Goal: Find specific page/section: Find specific page/section

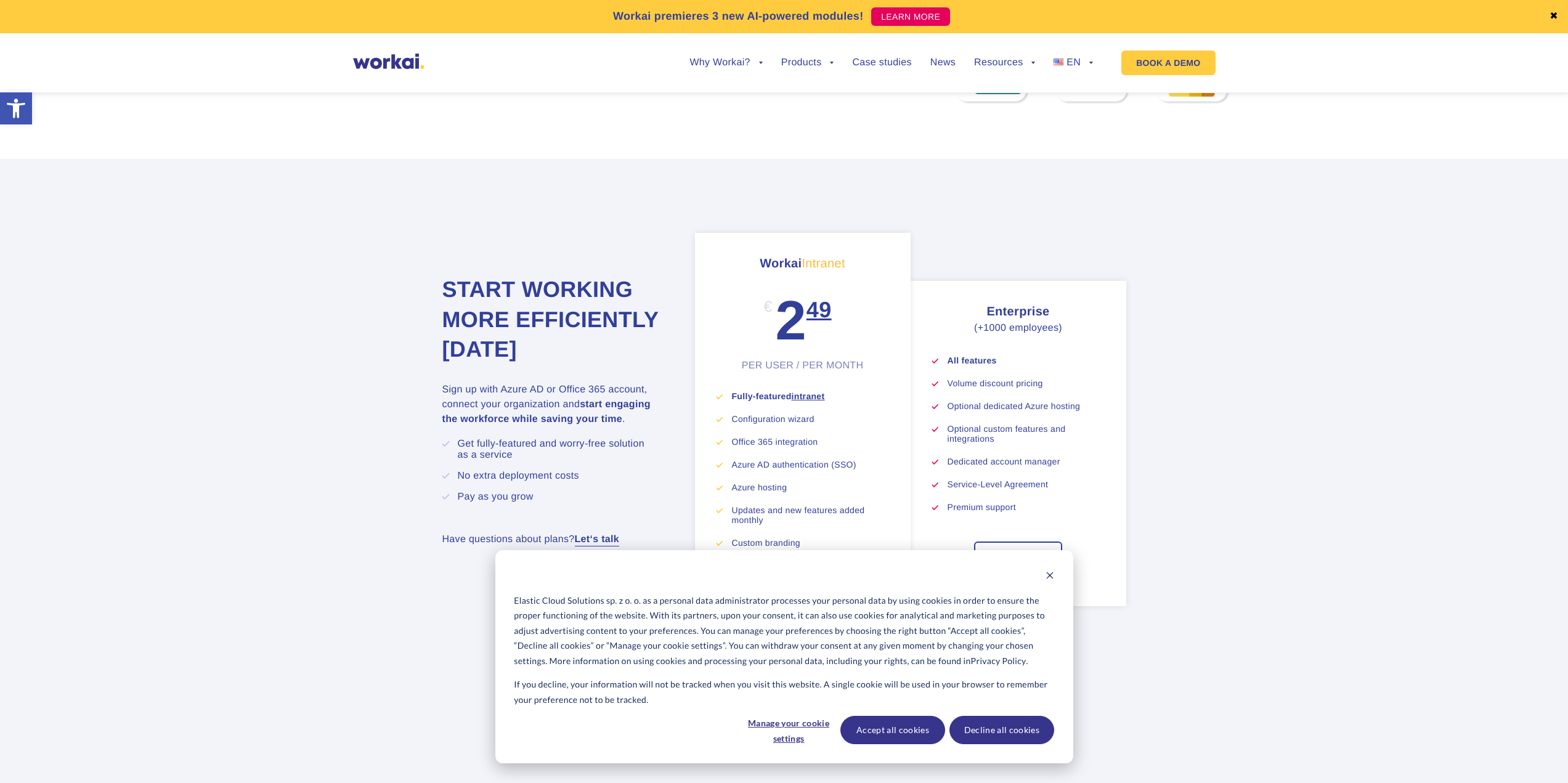
scroll to position [7015, 0]
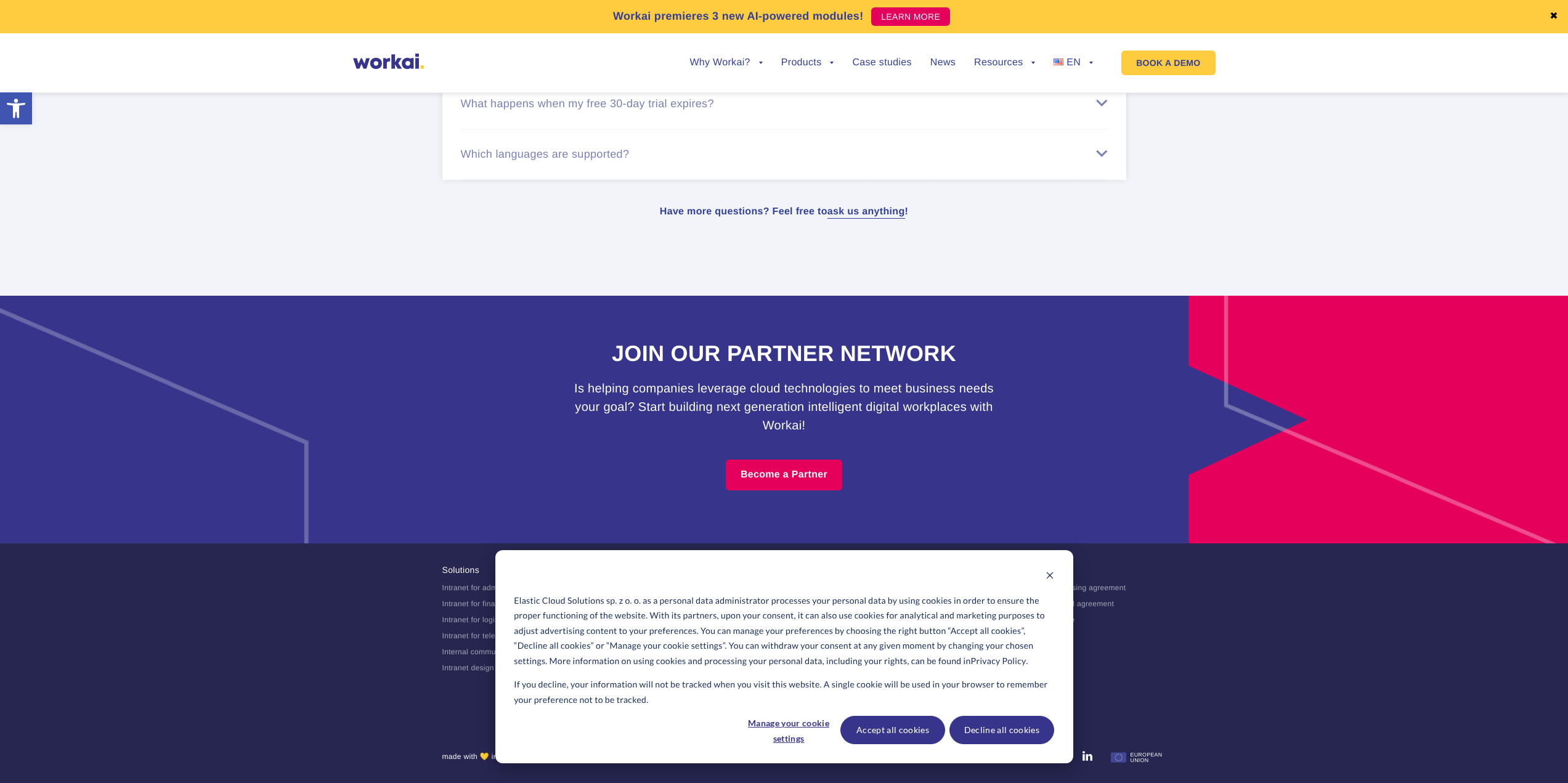
drag, startPoint x: 203, startPoint y: 167, endPoint x: 269, endPoint y: 466, distance: 306.2
click at [980, 725] on button "Decline all cookies" at bounding box center [1002, 730] width 105 height 29
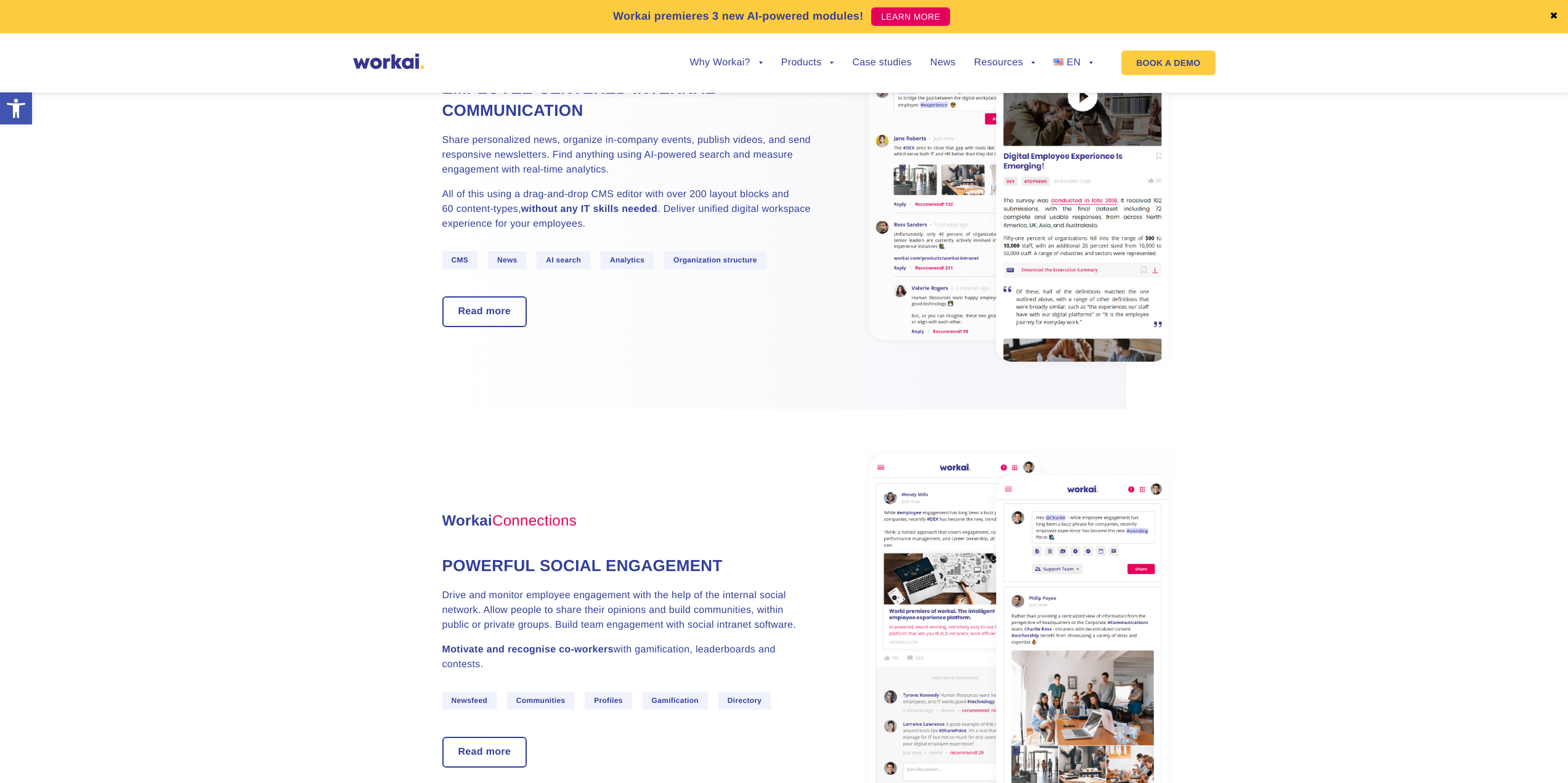
scroll to position [0, 0]
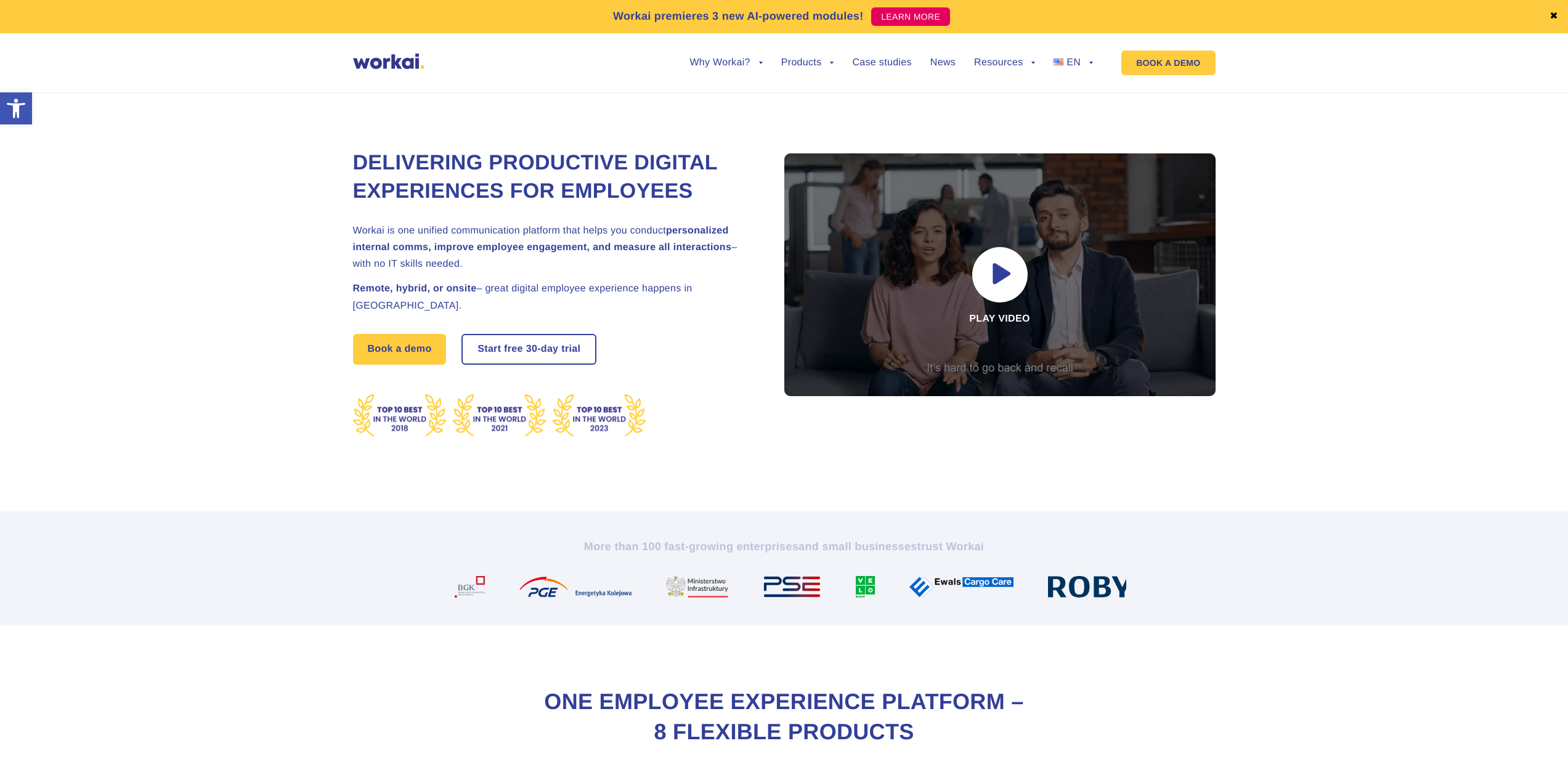
drag, startPoint x: 258, startPoint y: 420, endPoint x: 309, endPoint y: 189, distance: 236.6
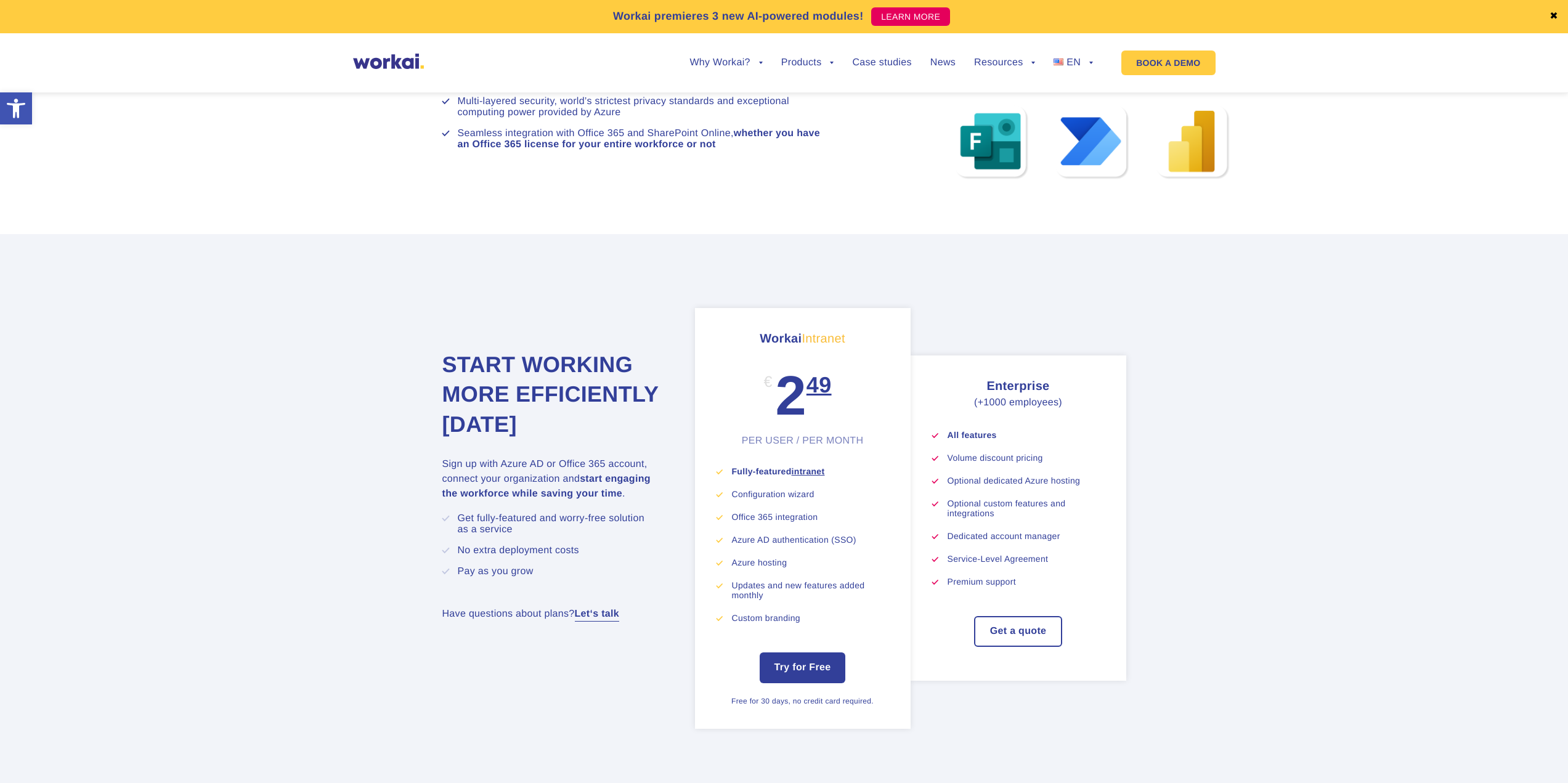
scroll to position [7436, 0]
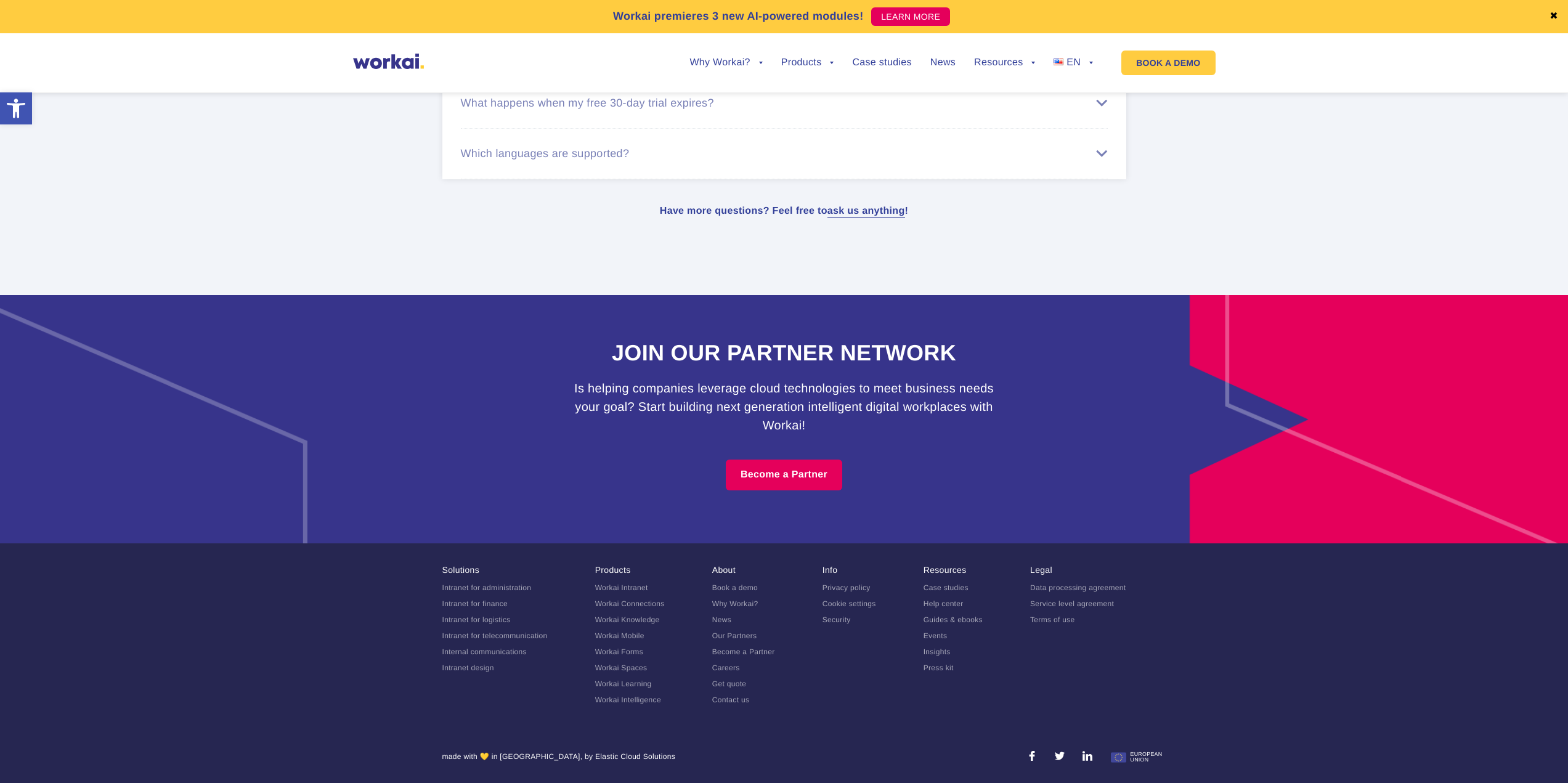
drag, startPoint x: 348, startPoint y: 184, endPoint x: 398, endPoint y: 517, distance: 336.7
click at [723, 667] on link "Careers" at bounding box center [726, 668] width 28 height 9
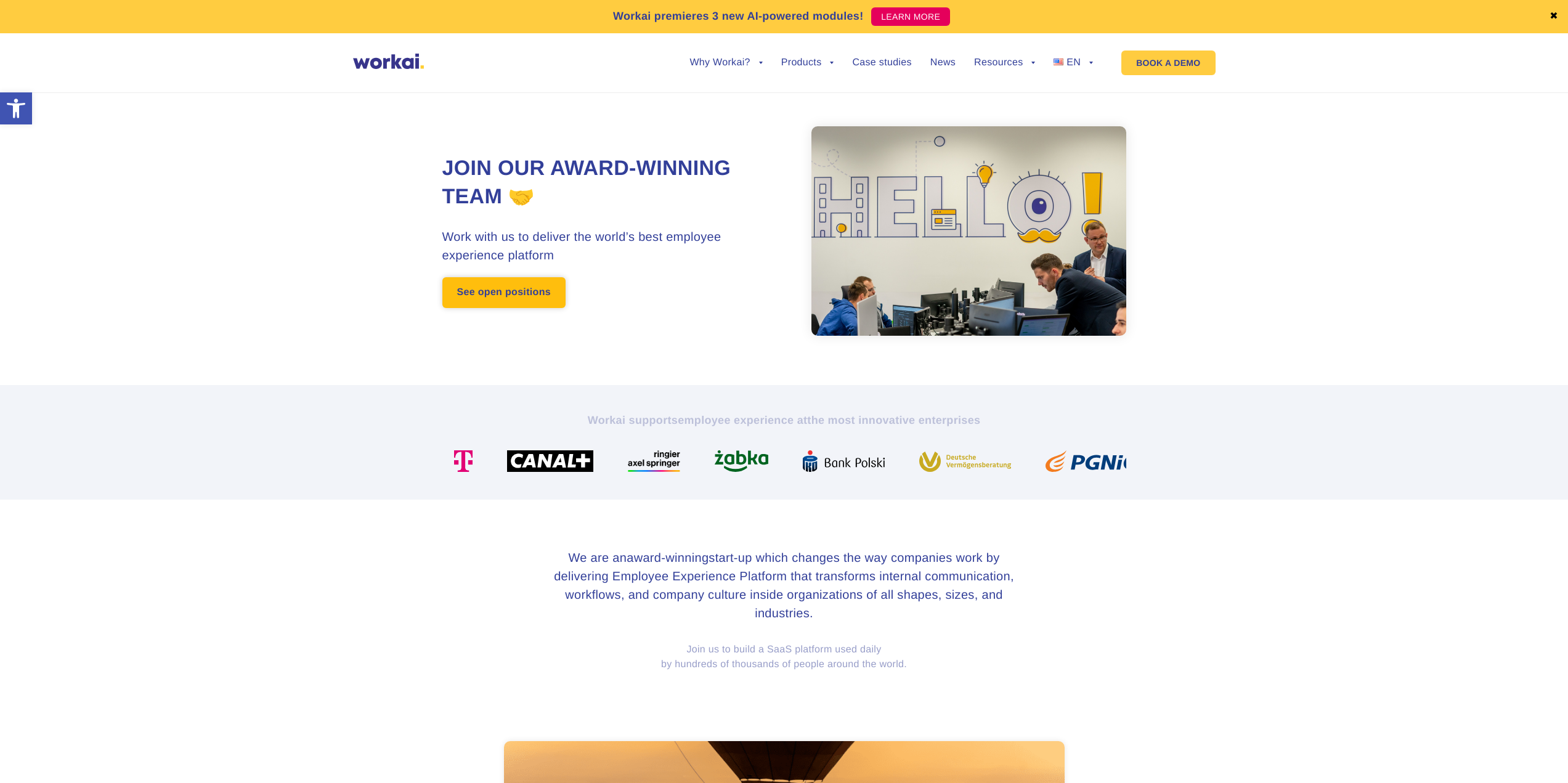
click at [506, 286] on link "See open positions" at bounding box center [504, 293] width 123 height 31
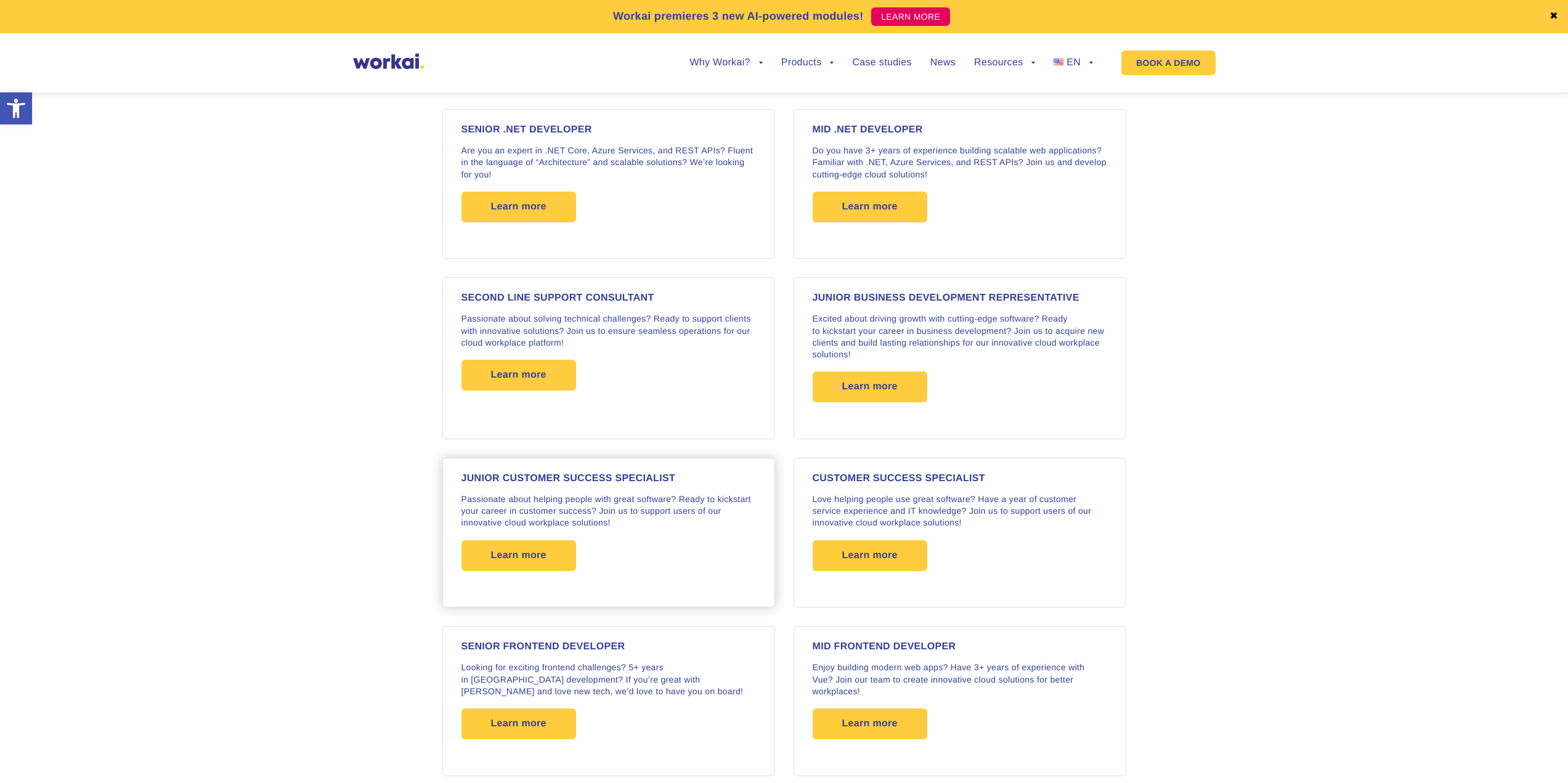
scroll to position [1355, 0]
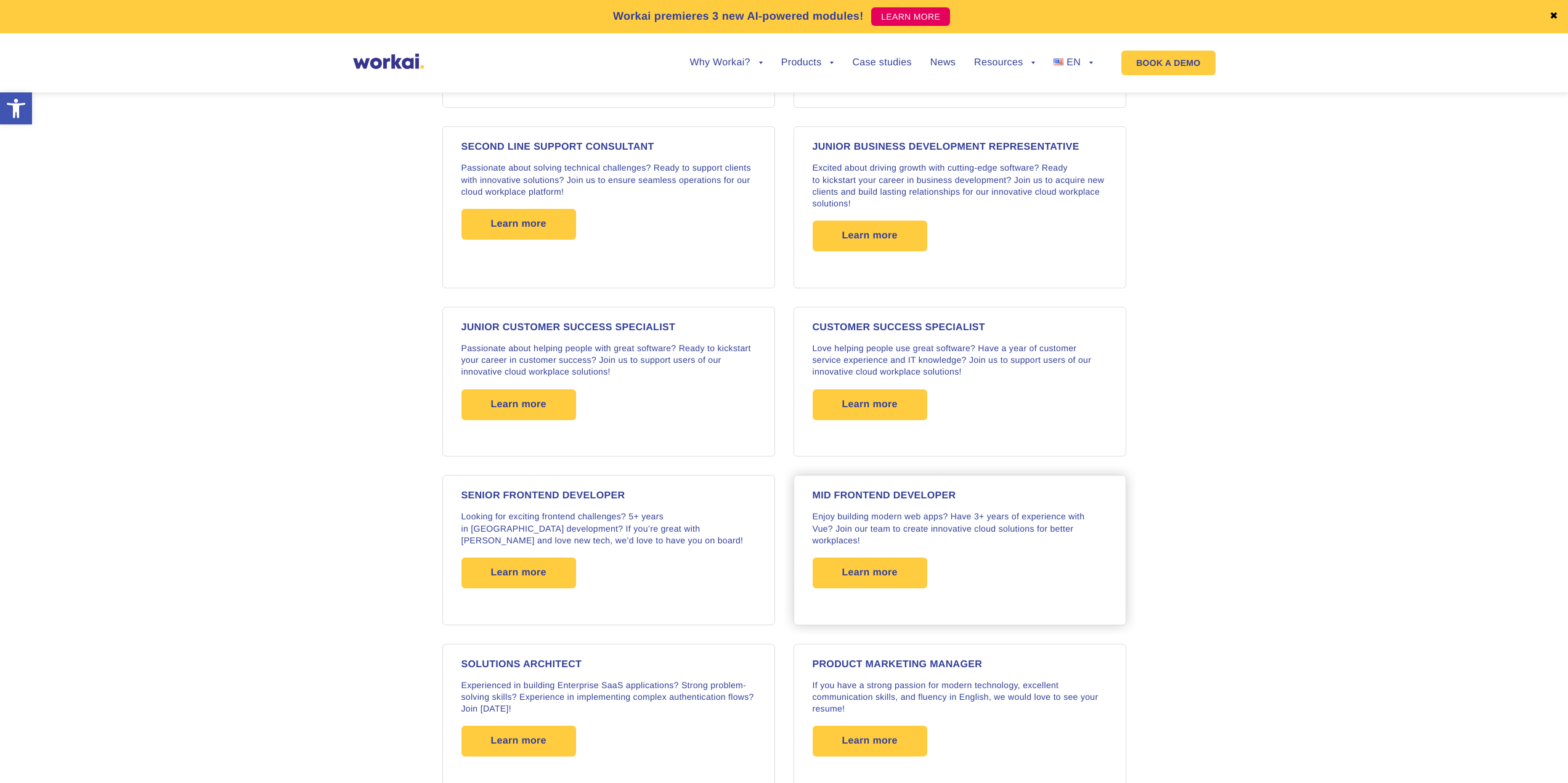
click at [913, 495] on h4 "MID FRONTEND DEVELOPER" at bounding box center [959, 495] width 294 height 10
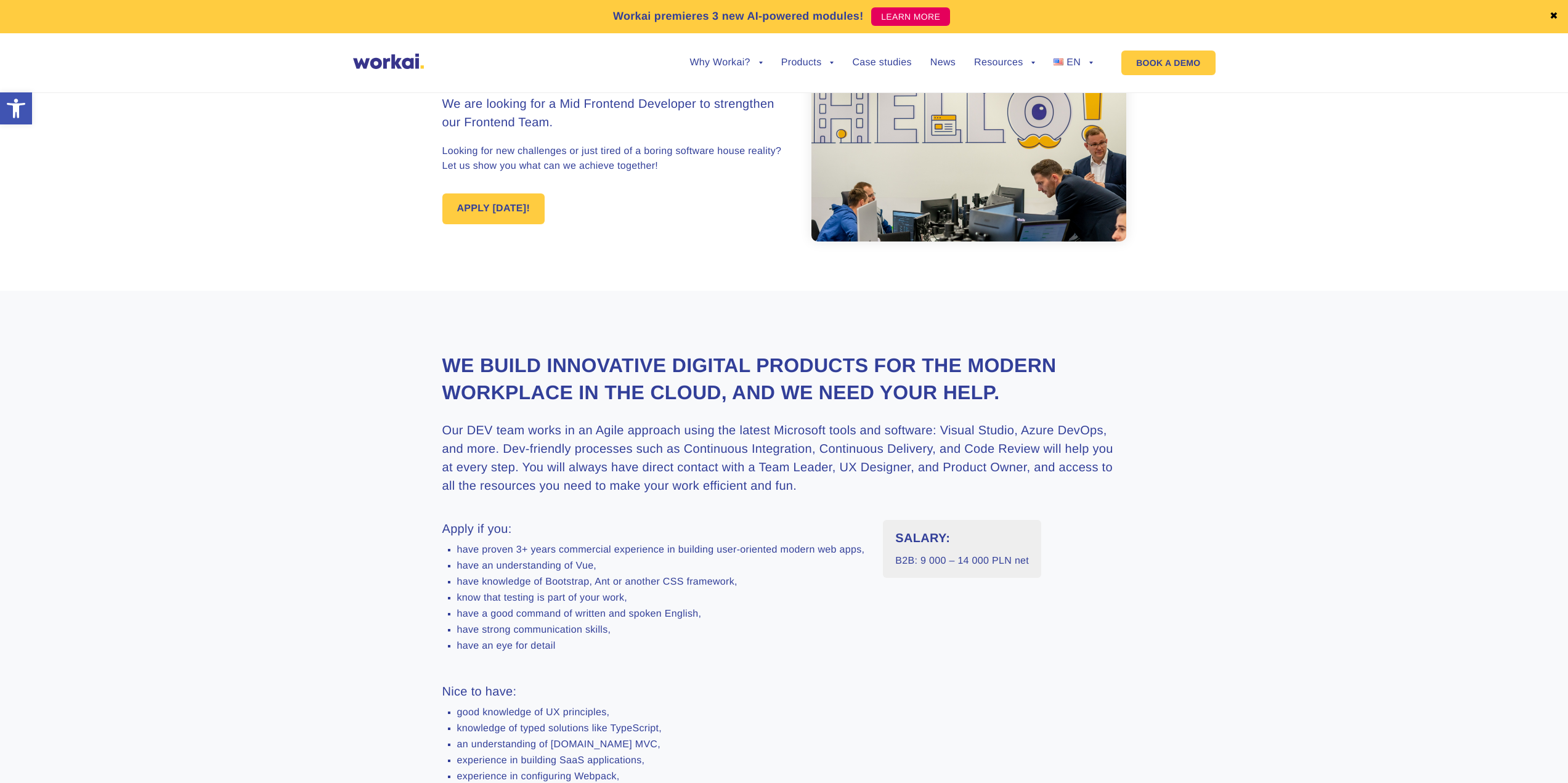
scroll to position [123, 0]
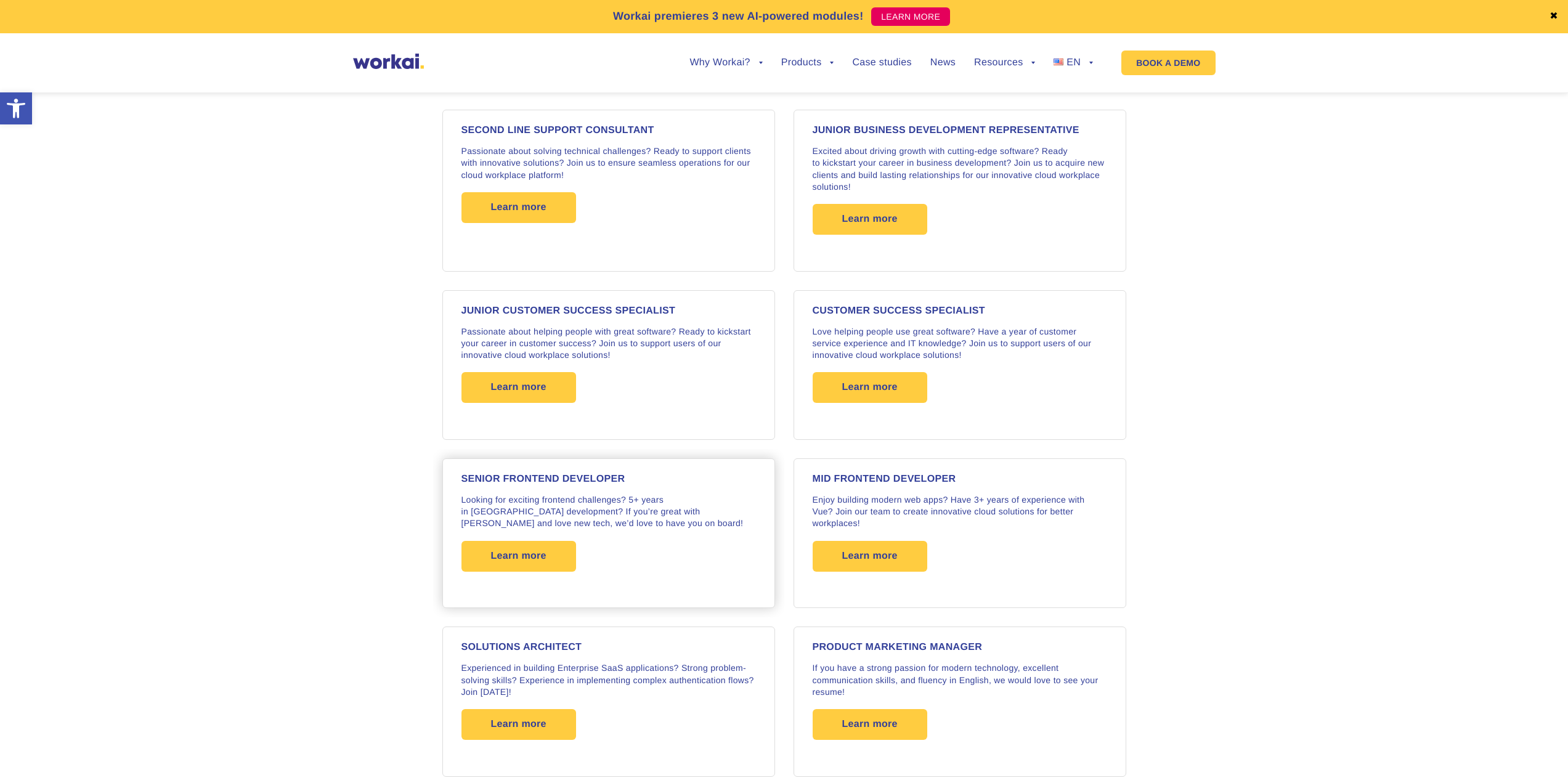
scroll to position [1314, 0]
click at [592, 482] on div "SENIOR FRONTEND DEVELOPER Looking for exciting frontend challenges? 5+ years in…" at bounding box center [608, 533] width 294 height 117
